Goal: Information Seeking & Learning: Learn about a topic

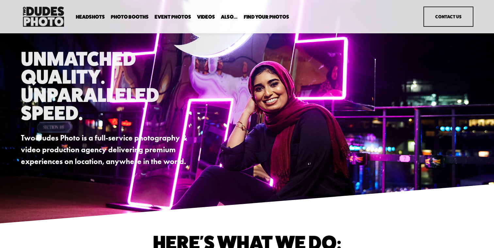
click at [129, 18] on span "Photo Booths" at bounding box center [130, 16] width 38 height 5
click at [0, 0] on span "Overhead Booth" at bounding box center [0, 0] width 0 height 0
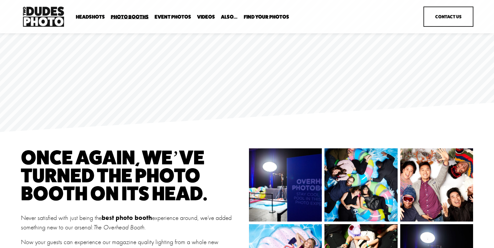
click at [0, 0] on span "Anti Booth" at bounding box center [0, 0] width 0 height 0
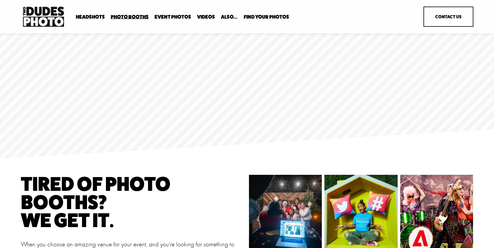
click at [0, 0] on span "Party Booth" at bounding box center [0, 0] width 0 height 0
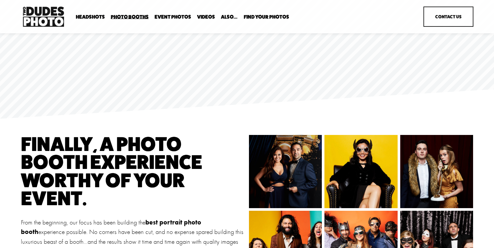
click at [0, 0] on span "Bespoke Booth" at bounding box center [0, 0] width 0 height 0
